Goal: Information Seeking & Learning: Learn about a topic

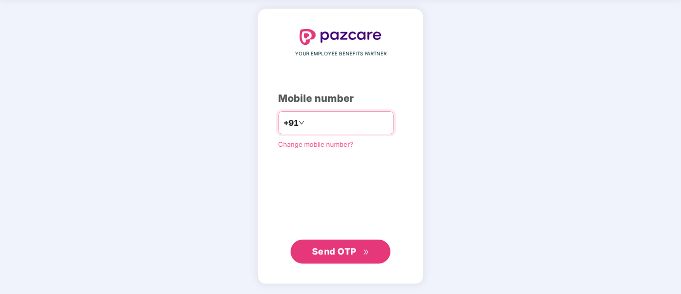
type input "**********"
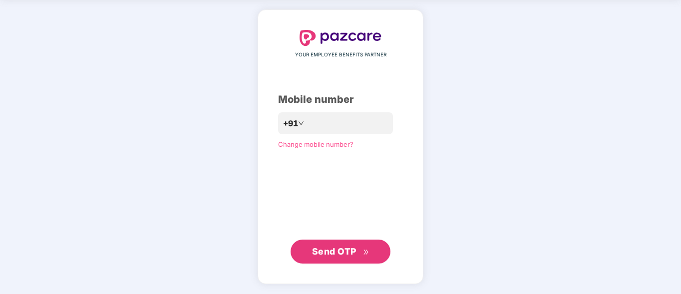
click at [343, 250] on span "Send OTP" at bounding box center [334, 251] width 44 height 10
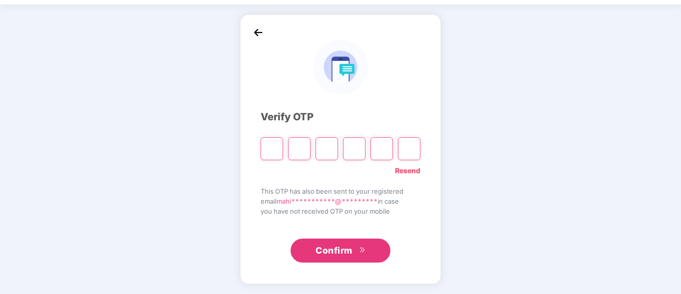
scroll to position [31, 0]
type input "*"
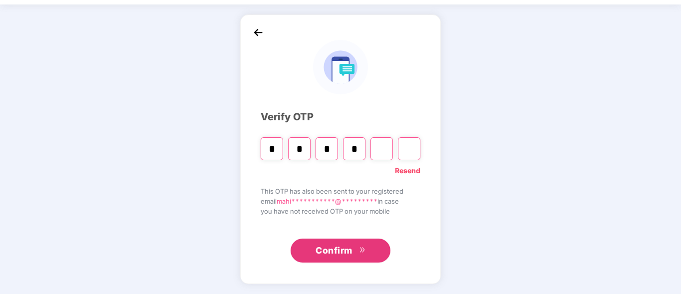
type input "*"
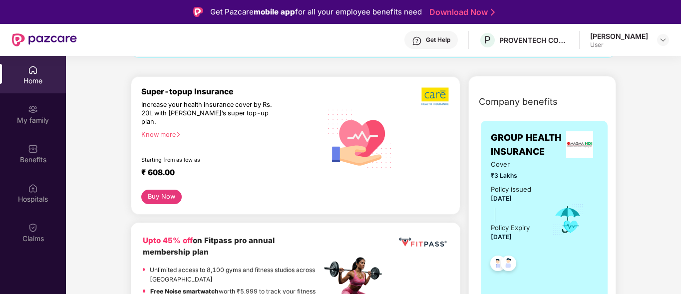
scroll to position [150, 0]
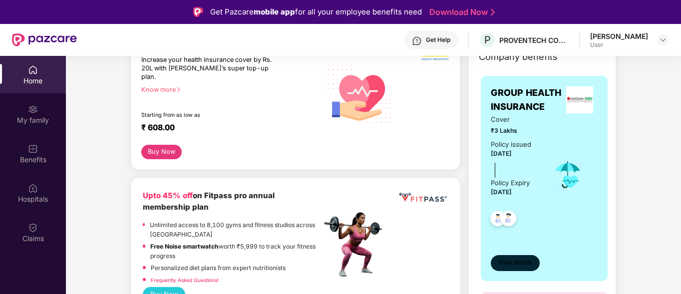
click at [508, 263] on span "View details" at bounding box center [515, 262] width 34 height 9
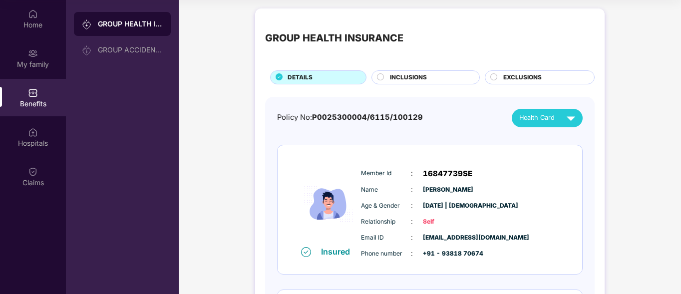
scroll to position [0, 0]
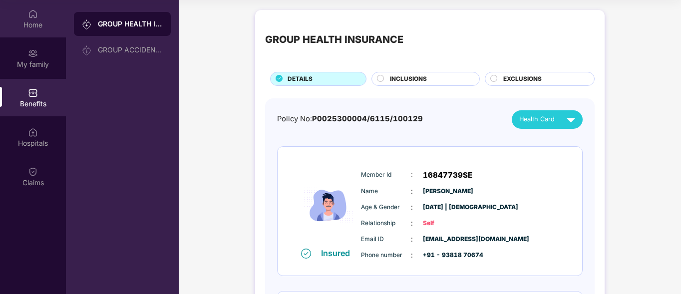
click at [35, 25] on div "Home" at bounding box center [33, 25] width 66 height 10
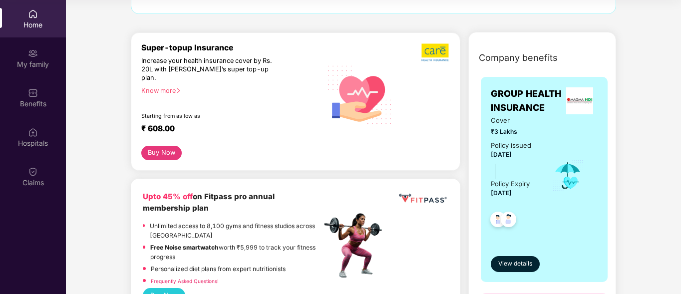
scroll to position [150, 0]
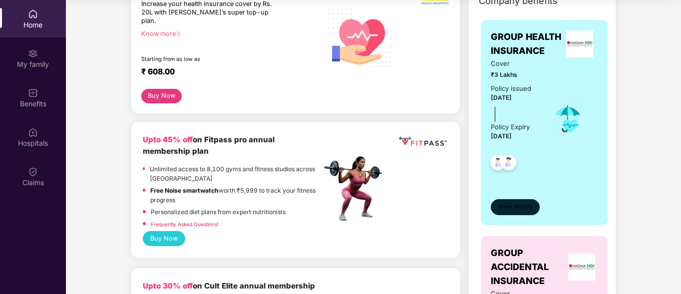
click at [513, 203] on span "View details" at bounding box center [515, 206] width 34 height 9
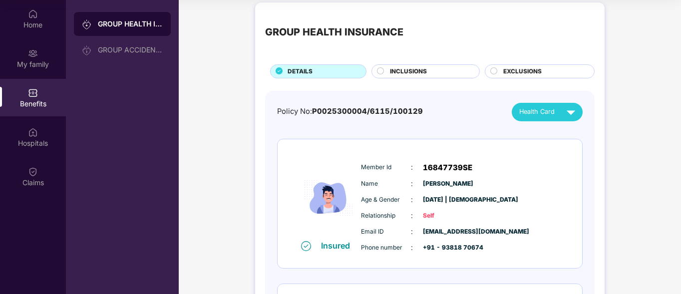
scroll to position [0, 0]
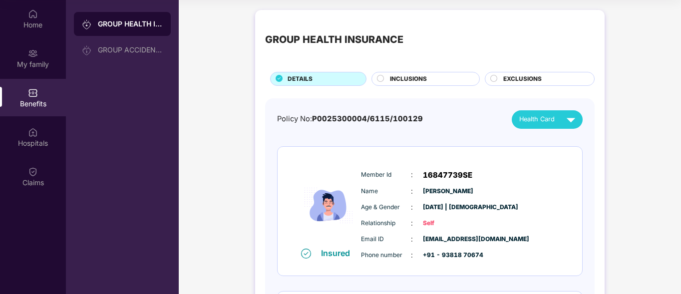
click at [509, 79] on span "EXCLUSIONS" at bounding box center [522, 78] width 38 height 9
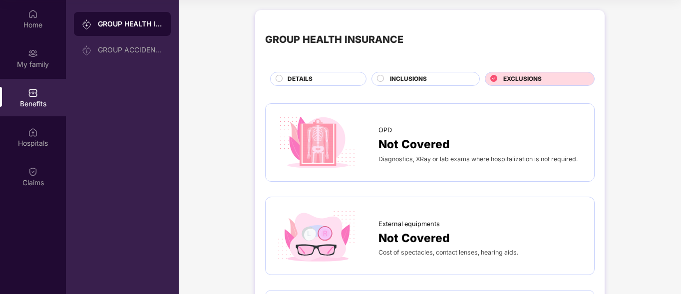
click at [431, 82] on div "INCLUSIONS" at bounding box center [429, 79] width 89 height 11
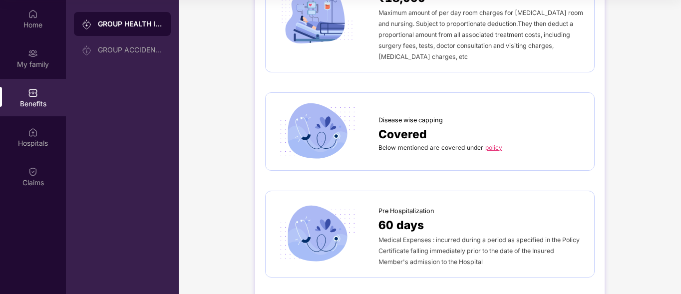
scroll to position [349, 0]
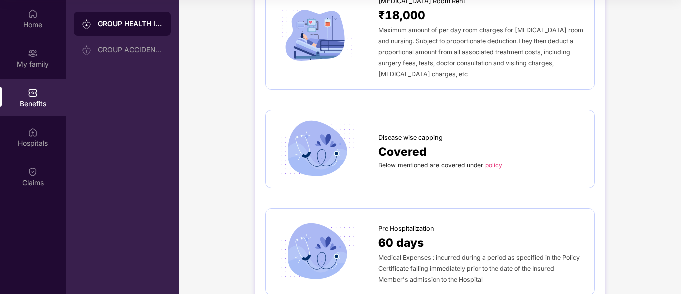
click at [494, 161] on link "policy" at bounding box center [493, 164] width 17 height 7
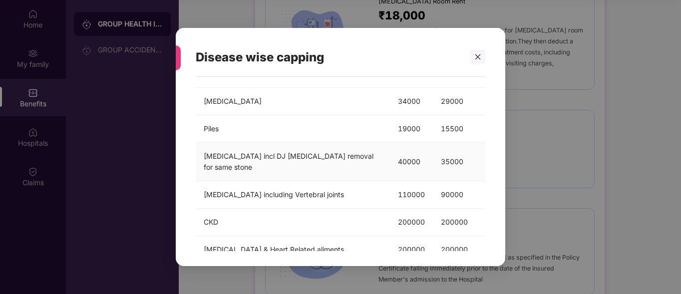
scroll to position [193, 0]
click at [481, 54] on icon "close" at bounding box center [477, 56] width 7 height 7
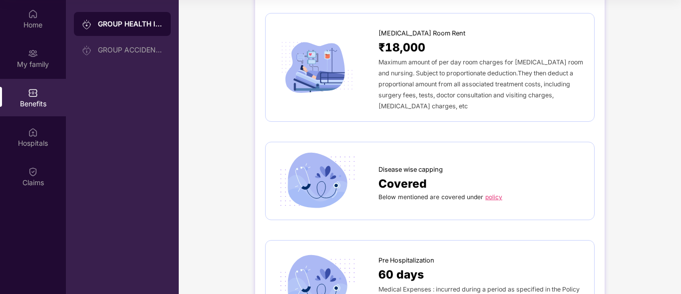
scroll to position [0, 0]
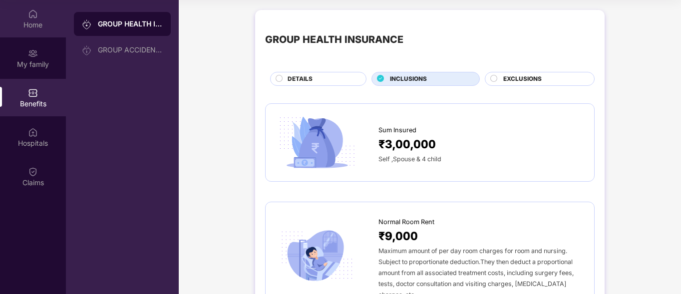
click at [20, 21] on div "Home" at bounding box center [33, 25] width 66 height 10
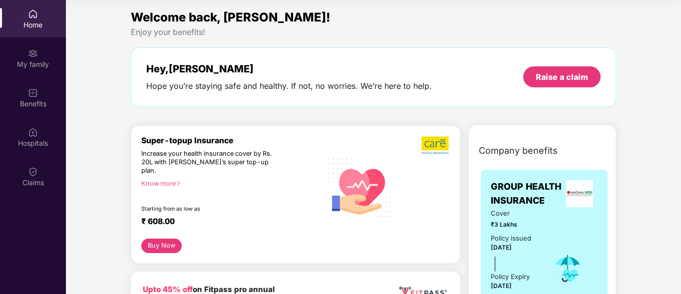
click at [579, 204] on img at bounding box center [579, 193] width 27 height 27
click at [23, 58] on div "My family" at bounding box center [33, 57] width 66 height 37
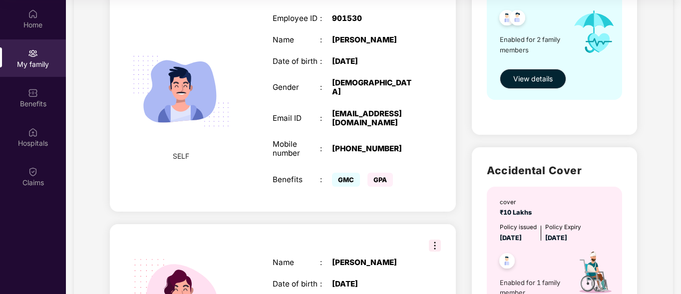
scroll to position [250, 0]
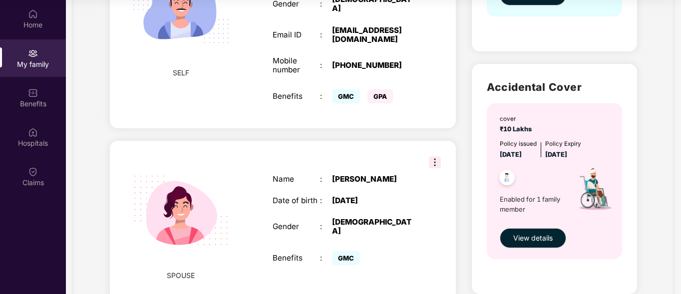
click at [436, 160] on img at bounding box center [435, 162] width 12 height 12
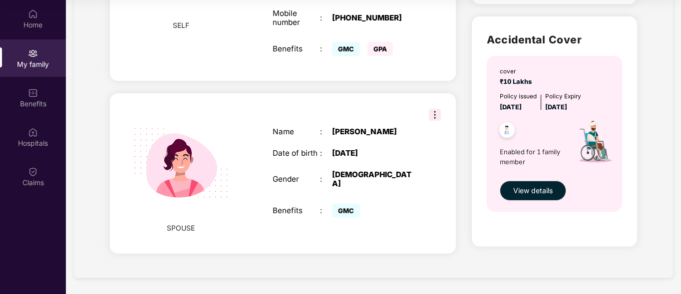
click at [345, 206] on span "GMC" at bounding box center [346, 211] width 28 height 14
click at [36, 102] on div "Benefits" at bounding box center [33, 104] width 66 height 10
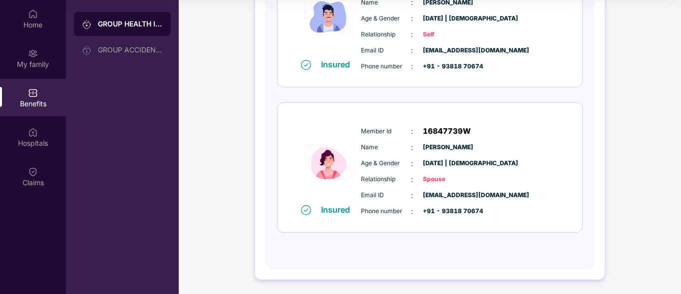
scroll to position [189, 0]
click at [361, 168] on div "Age & Gender : [DATE] | [DEMOGRAPHIC_DATA]" at bounding box center [460, 163] width 198 height 11
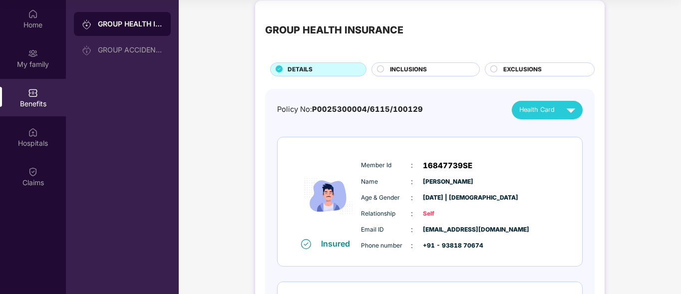
scroll to position [0, 0]
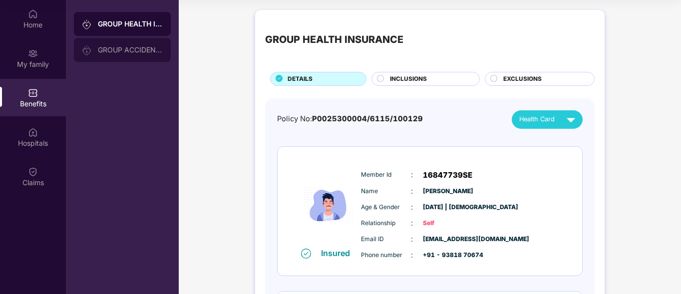
click at [122, 47] on div "GROUP ACCIDENTAL INSURANCE" at bounding box center [130, 50] width 65 height 8
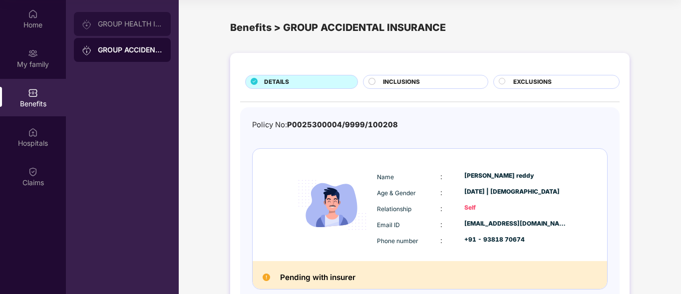
click at [134, 24] on div "GROUP HEALTH INSURANCE" at bounding box center [130, 24] width 65 height 8
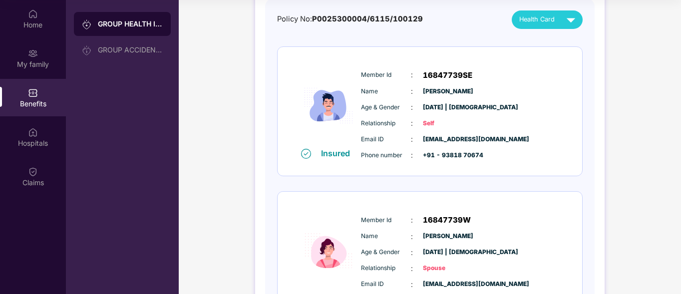
scroll to position [150, 0]
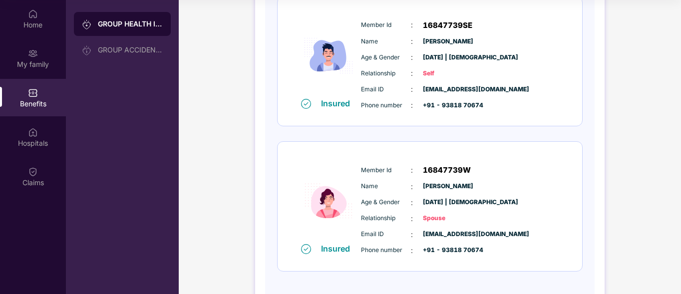
click at [429, 216] on span "Spouse" at bounding box center [448, 218] width 50 height 9
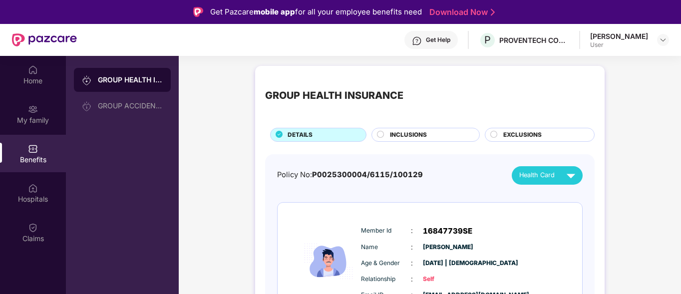
scroll to position [50, 0]
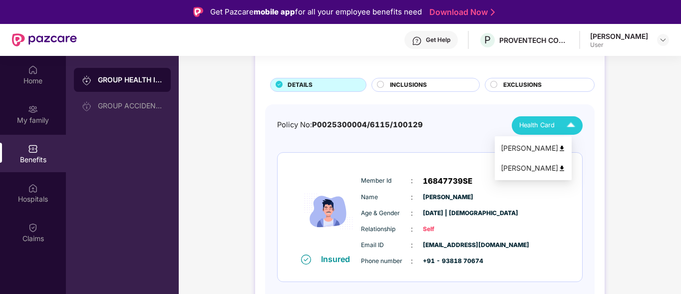
click at [570, 127] on img at bounding box center [570, 125] width 17 height 17
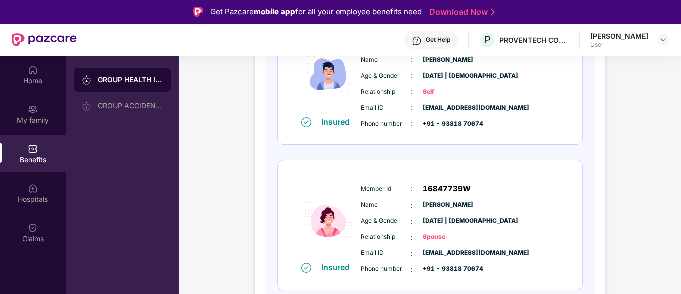
scroll to position [189, 0]
